Goal: Information Seeking & Learning: Learn about a topic

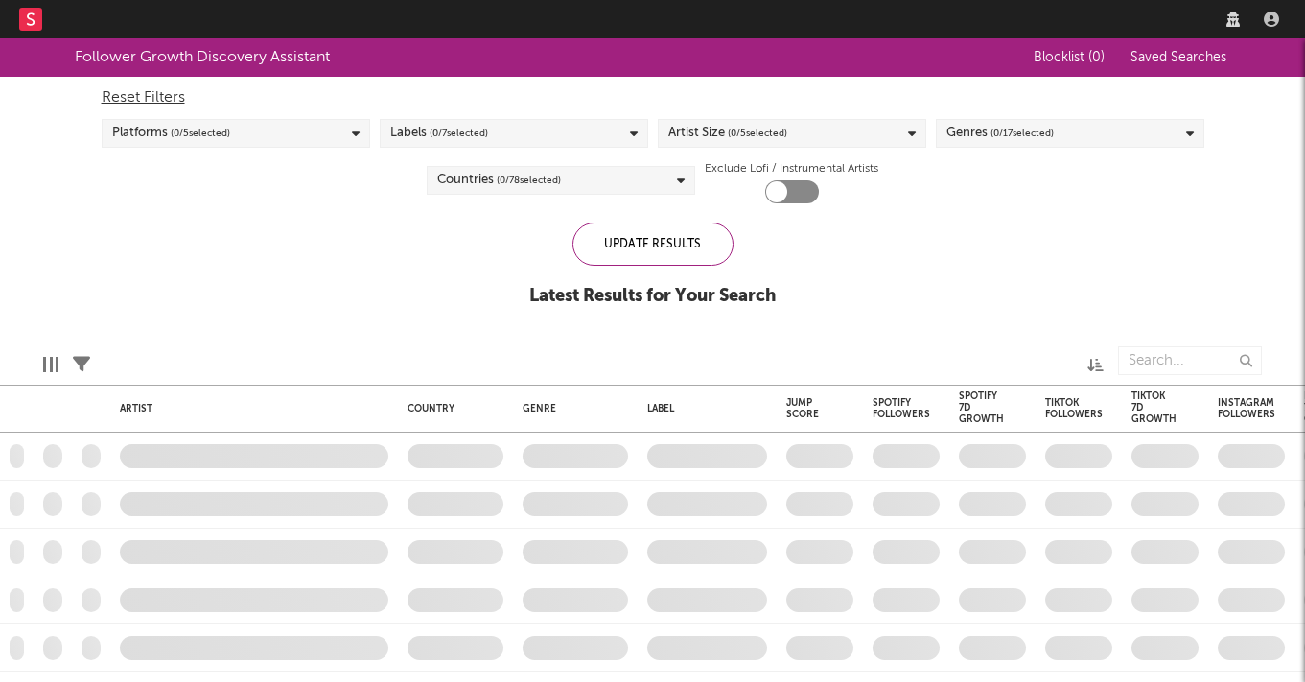
checkbox input "true"
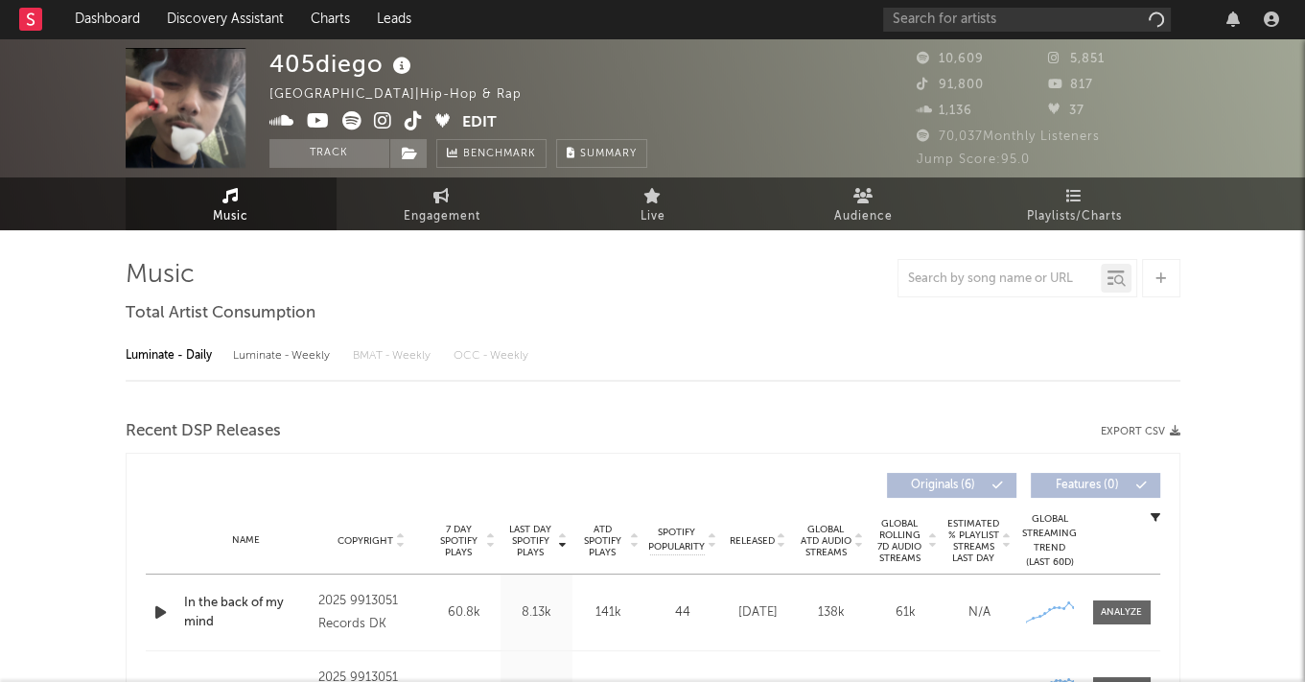
select select "1w"
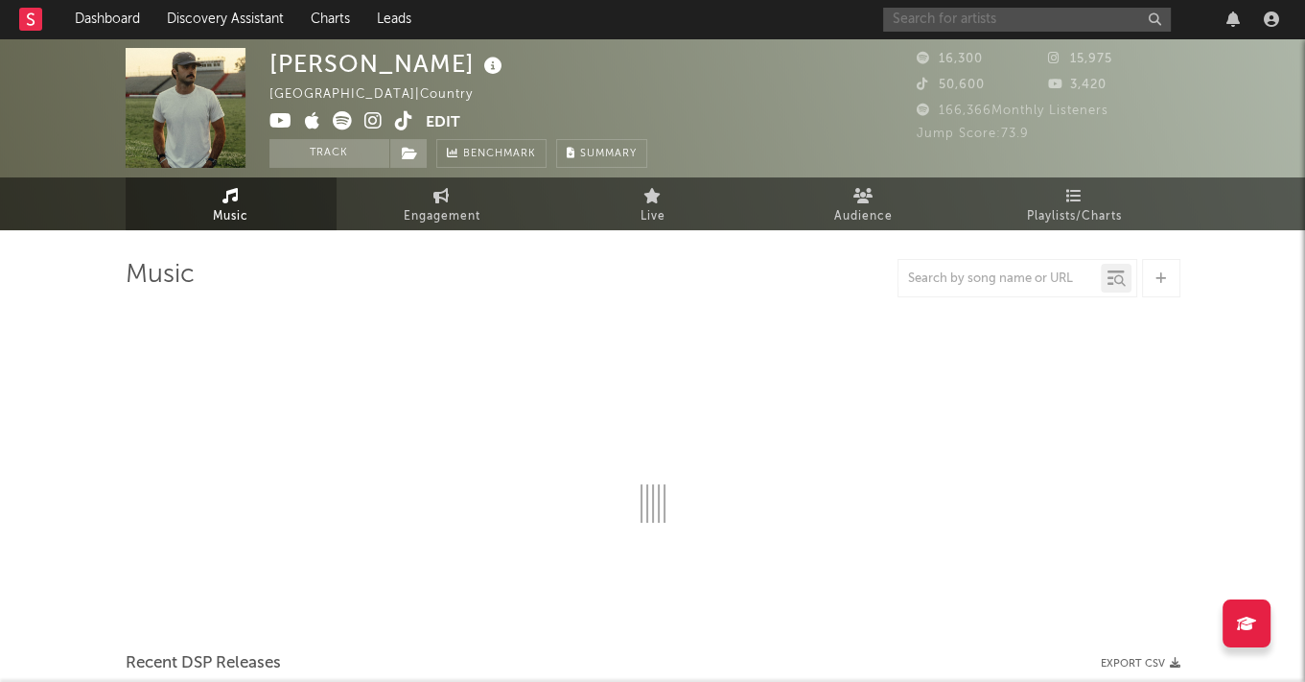
click at [930, 18] on input "text" at bounding box center [1027, 20] width 288 height 24
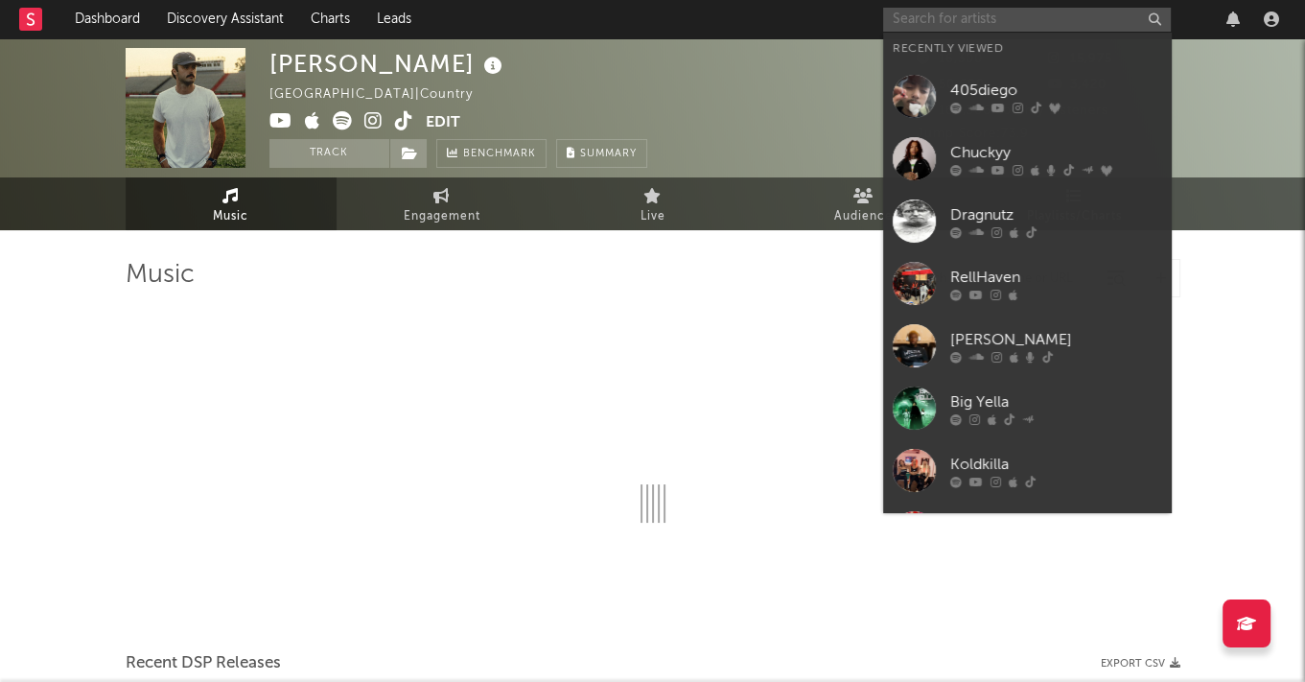
select select "6m"
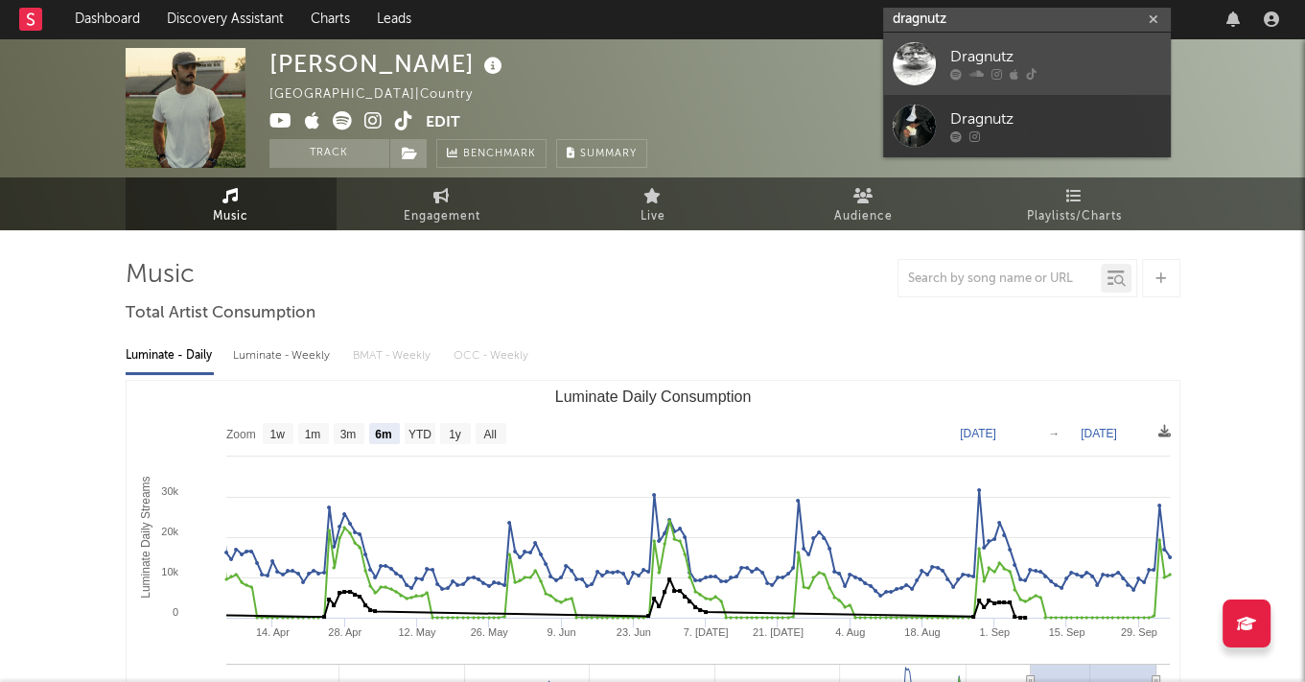
type input "dragnutz"
click at [947, 70] on link "Dragnutz" at bounding box center [1027, 64] width 288 height 62
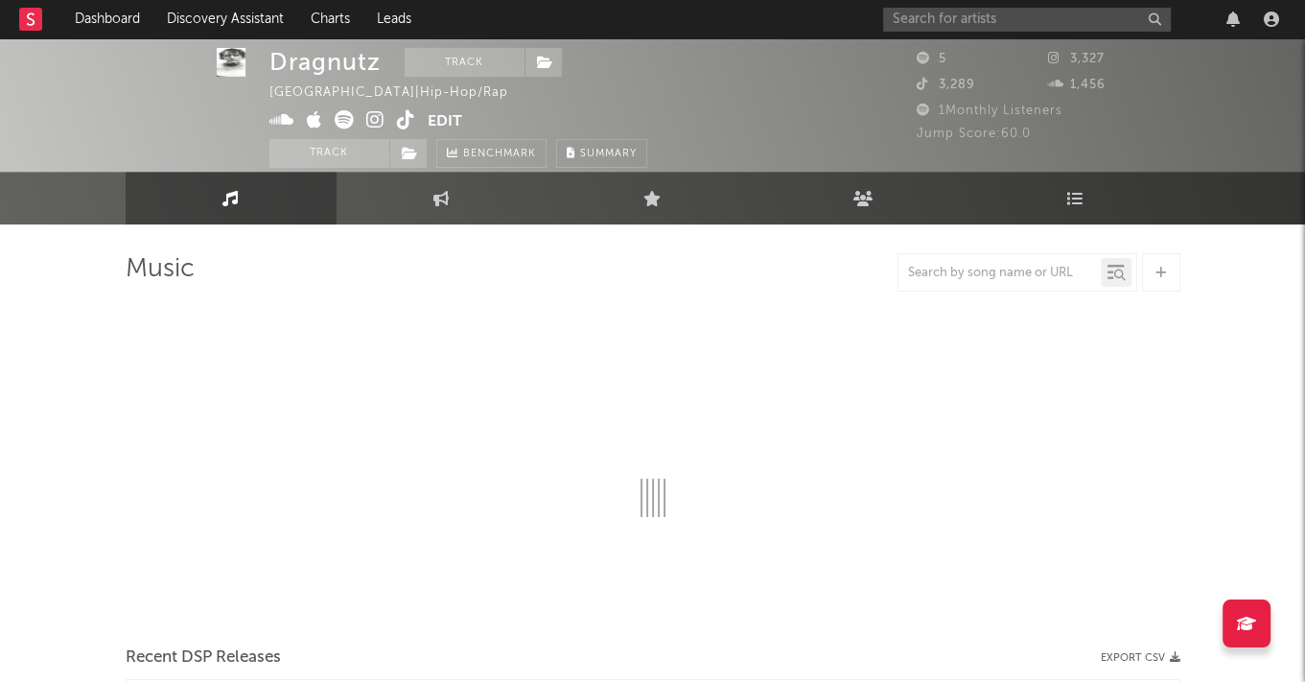
select select "6m"
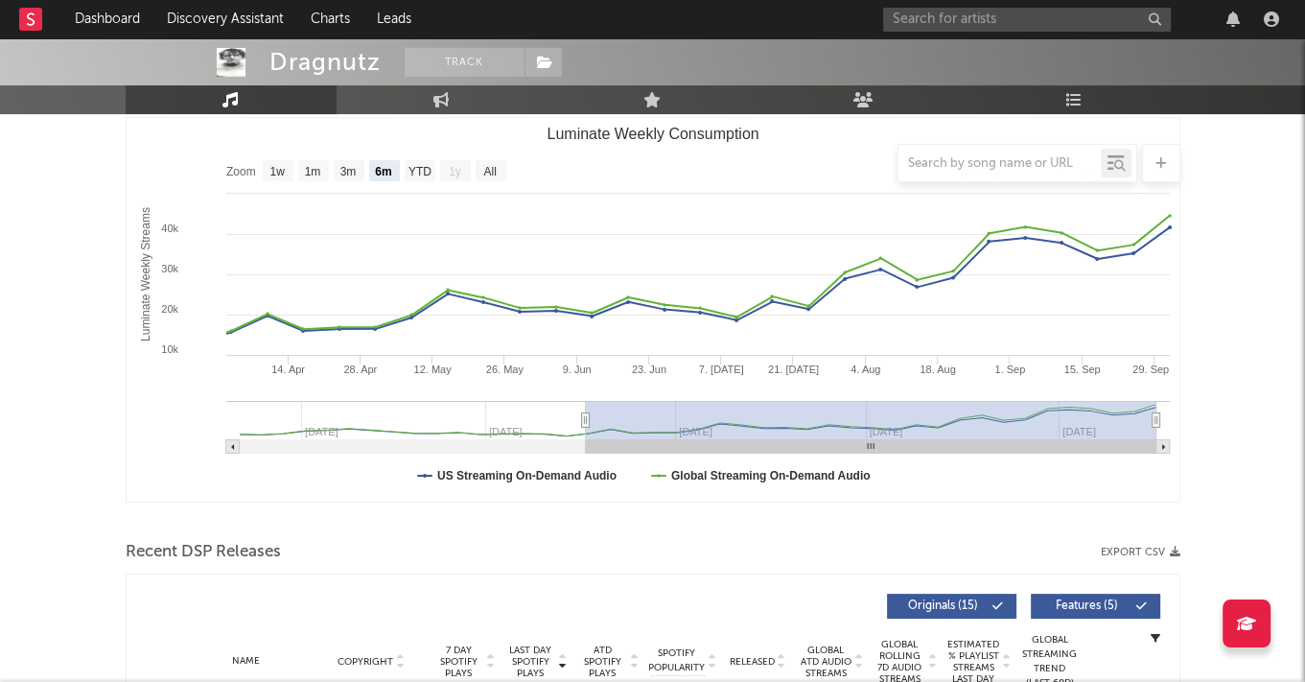
scroll to position [234, 0]
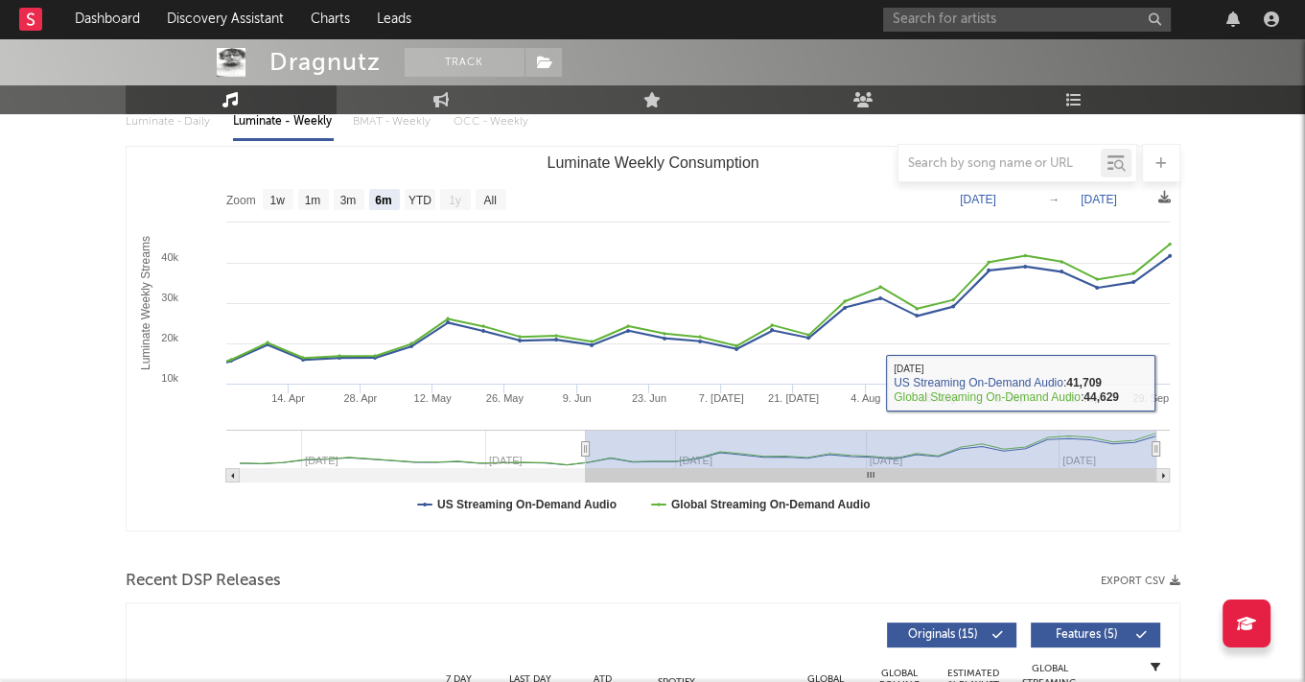
drag, startPoint x: 1166, startPoint y: 295, endPoint x: 1179, endPoint y: 295, distance: 13.4
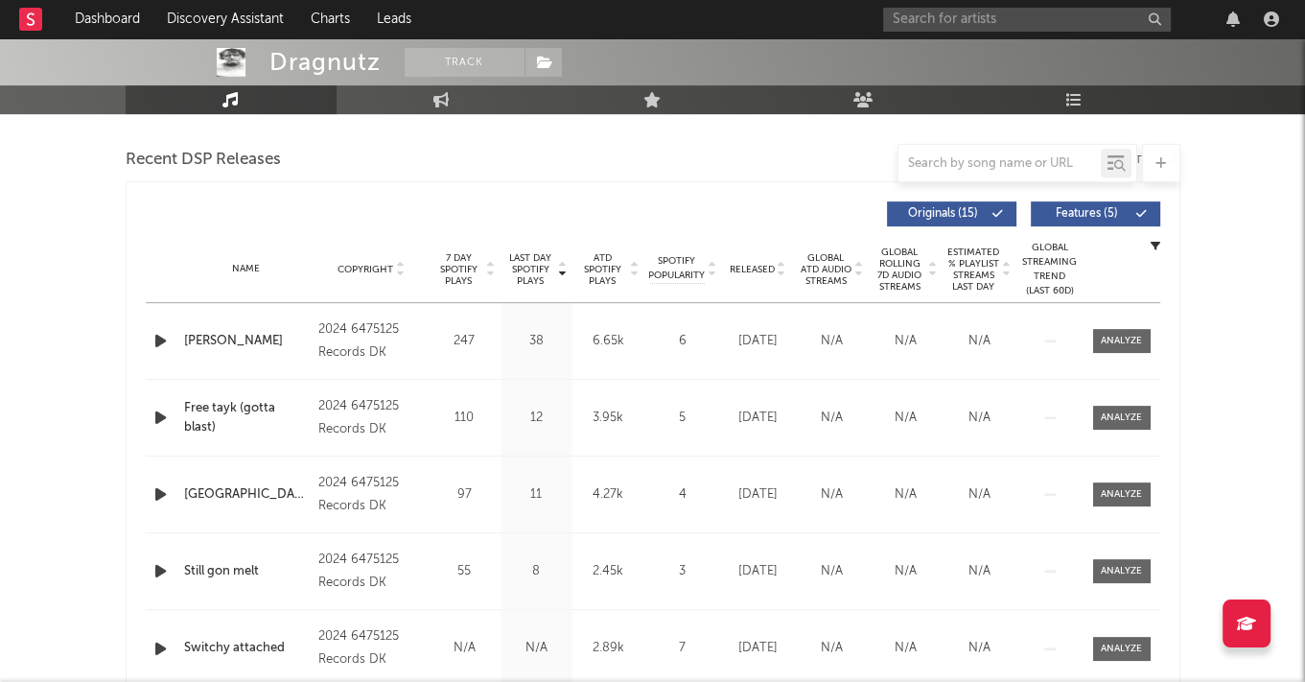
scroll to position [0, 0]
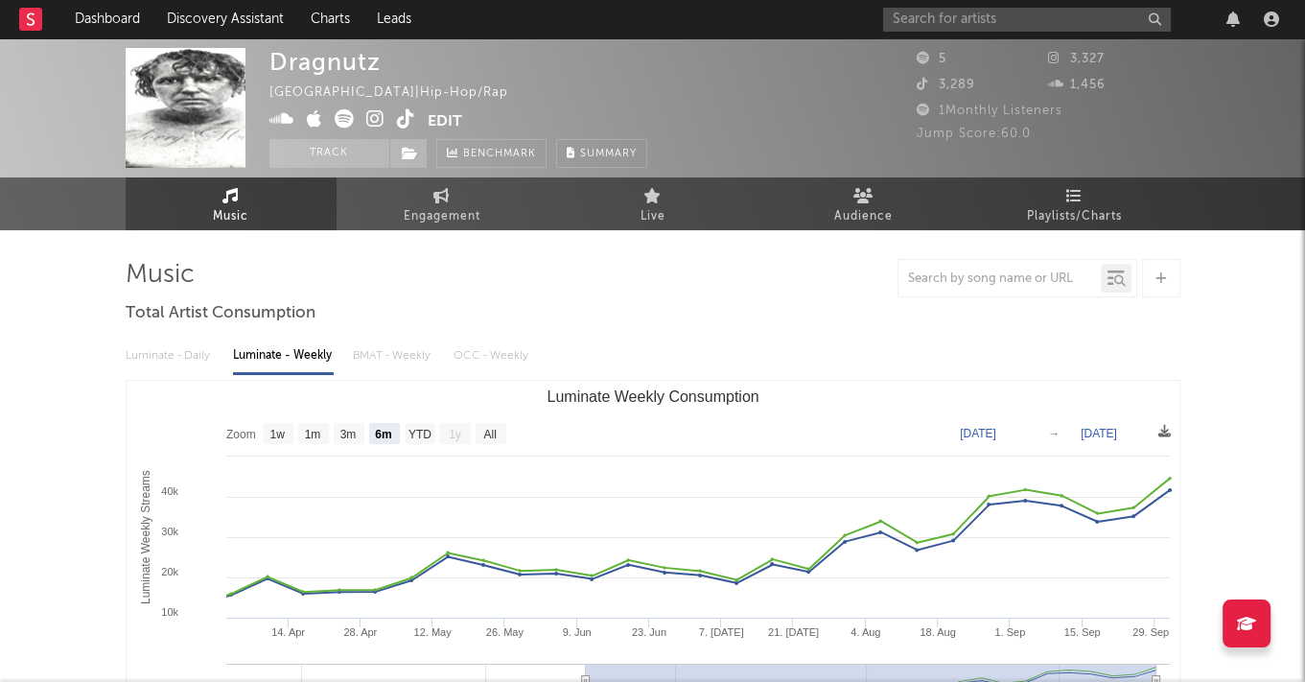
click at [269, 206] on link "Music" at bounding box center [231, 203] width 211 height 53
